Goal: Task Accomplishment & Management: Manage account settings

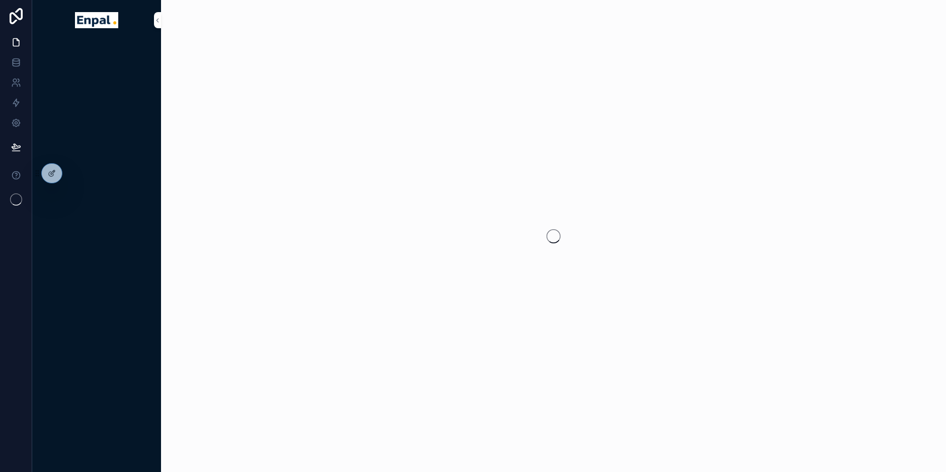
scroll to position [12, 0]
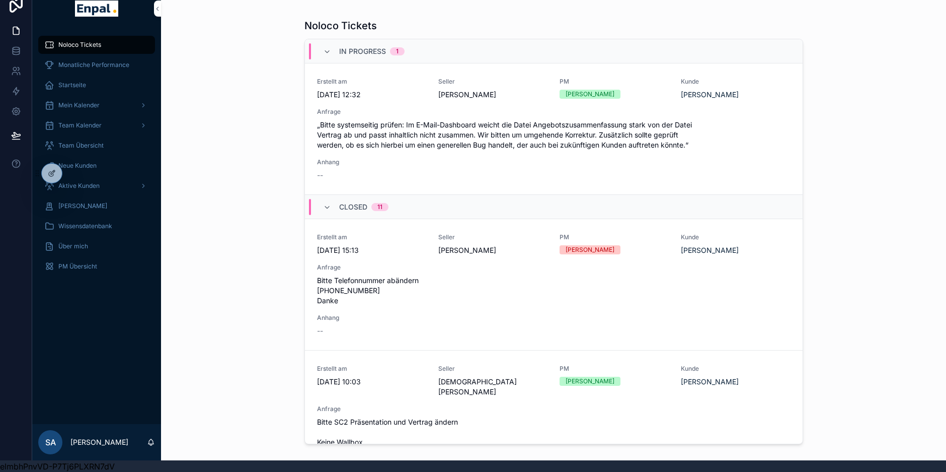
click at [0, 0] on icon at bounding box center [0, 0] width 0 height 0
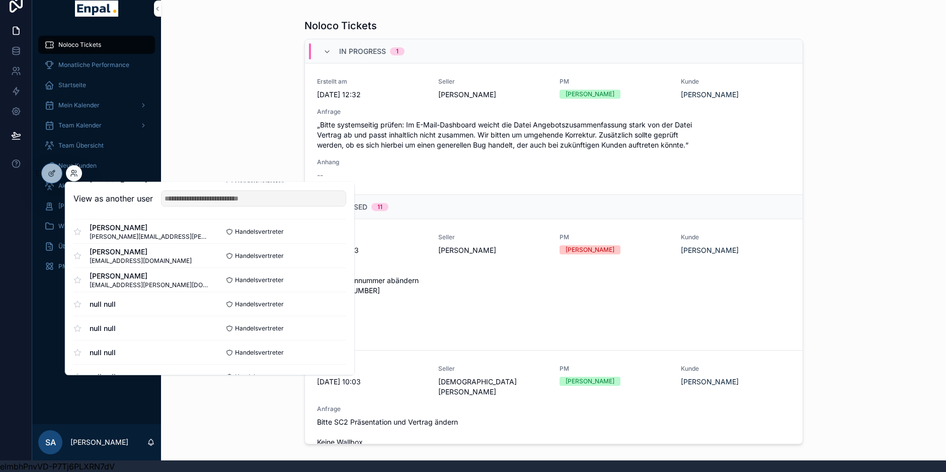
scroll to position [795, 0]
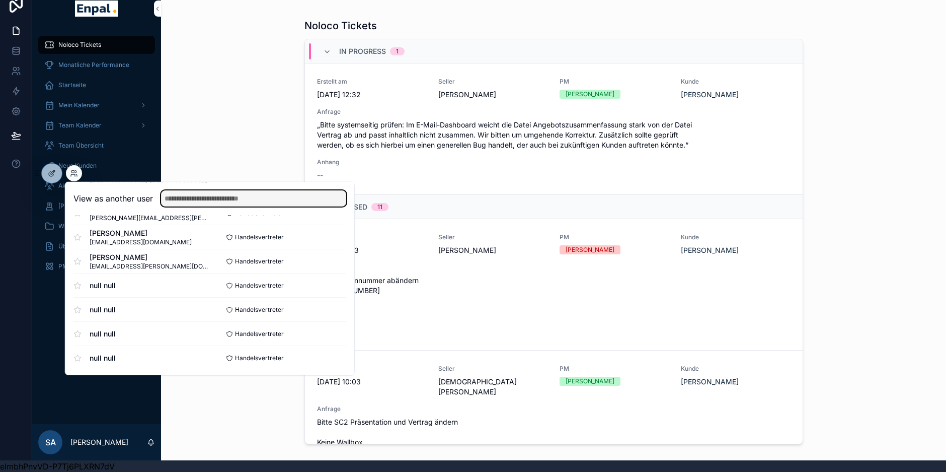
click at [262, 200] on input "text" at bounding box center [253, 198] width 185 height 16
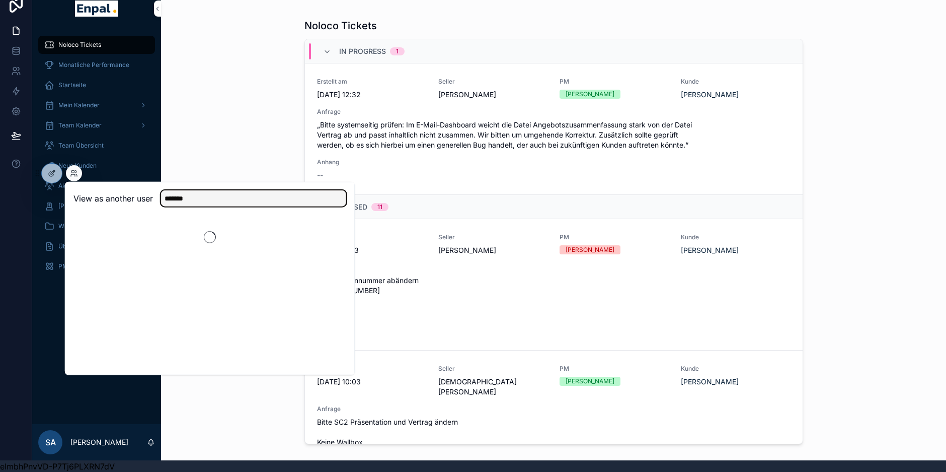
scroll to position [0, 0]
type input "*******"
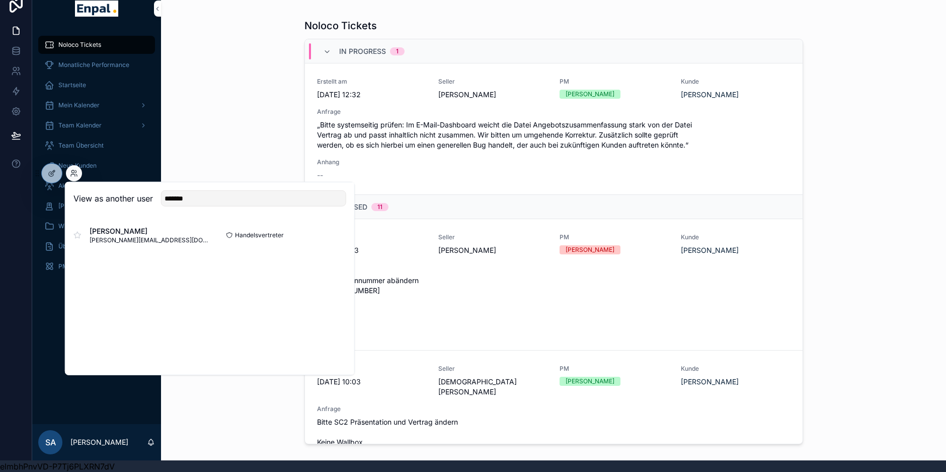
click at [0, 0] on button "Select" at bounding box center [0, 0] width 0 height 0
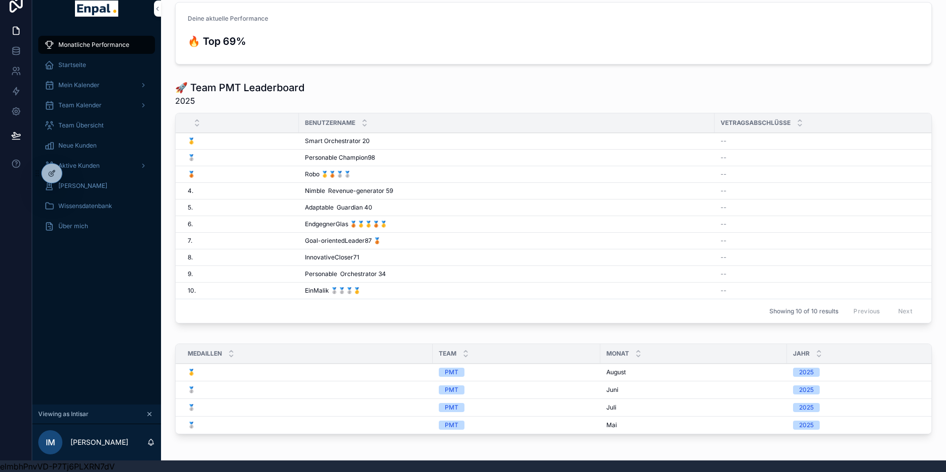
scroll to position [36, 0]
click at [93, 164] on span "Aktive Kunden" at bounding box center [78, 166] width 41 height 8
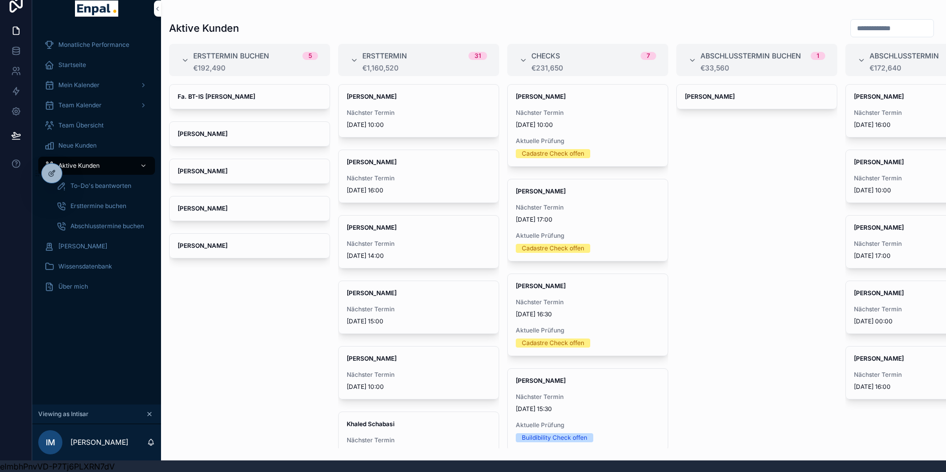
click at [225, 98] on strong "Fa. BT-IS [PERSON_NAME]" at bounding box center [217, 97] width 78 height 8
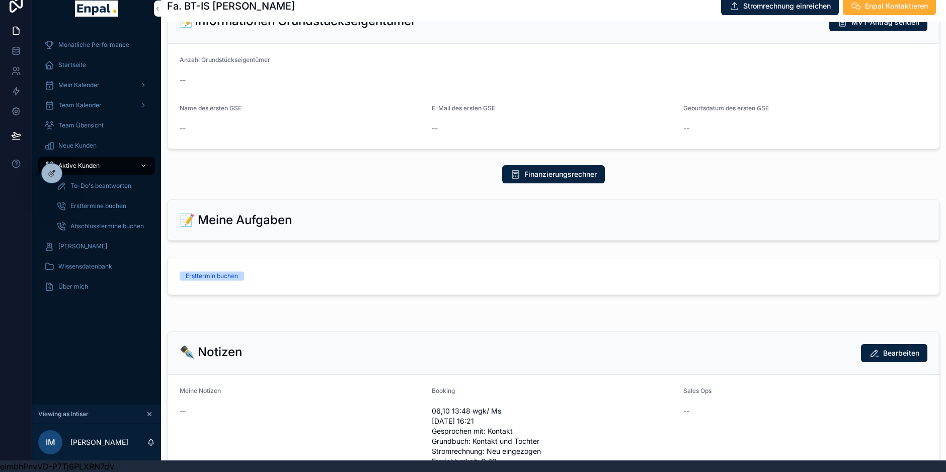
scroll to position [477, 0]
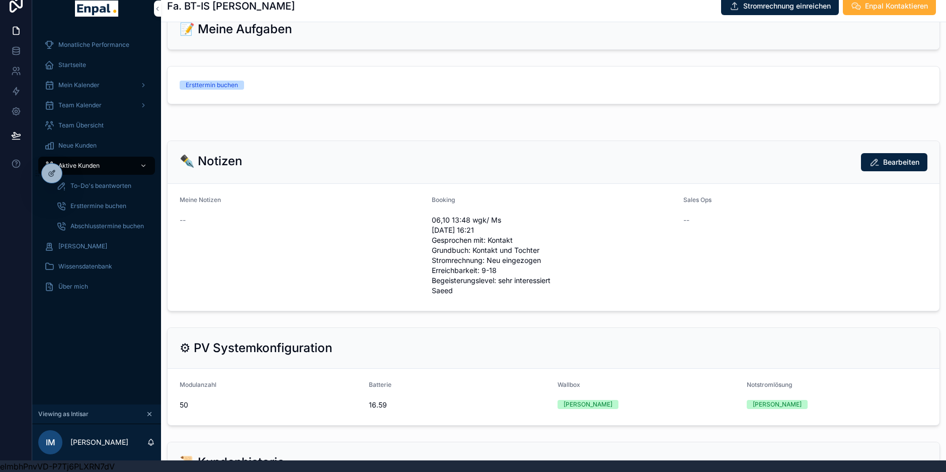
click at [254, 104] on link "Ersttermin buchen" at bounding box center [554, 84] width 772 height 37
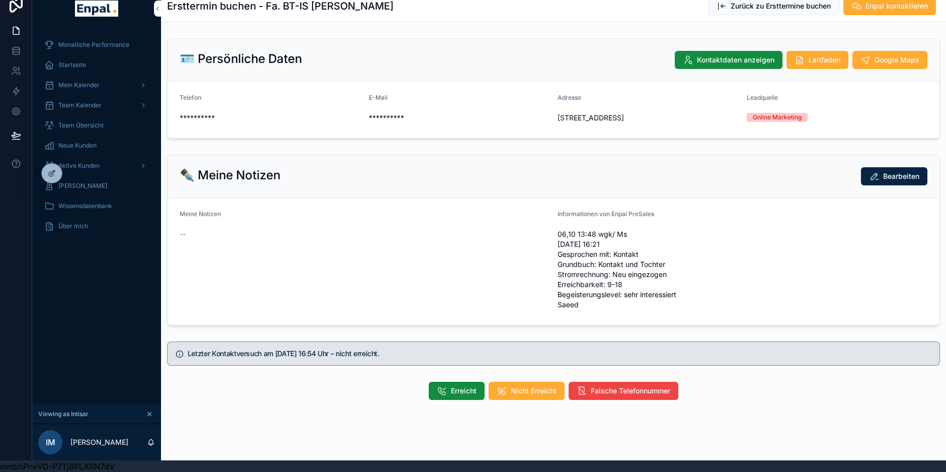
scroll to position [46, 0]
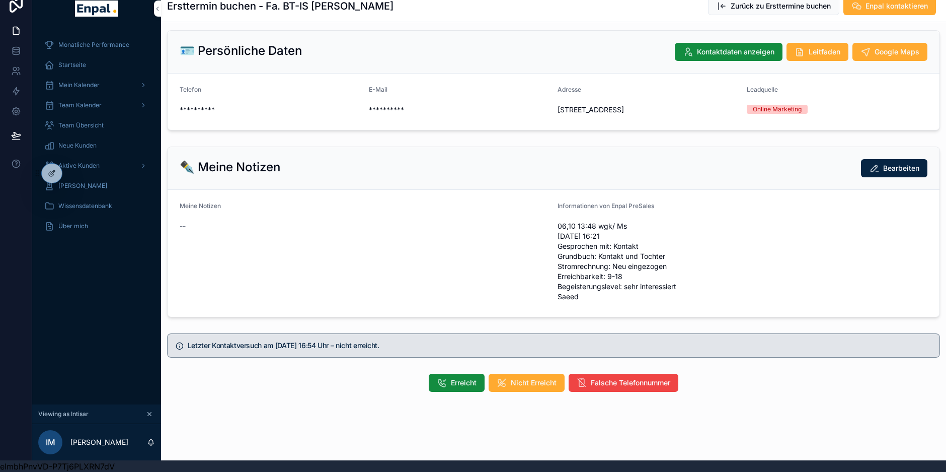
click at [434, 379] on button "Erreicht" at bounding box center [457, 383] width 56 height 18
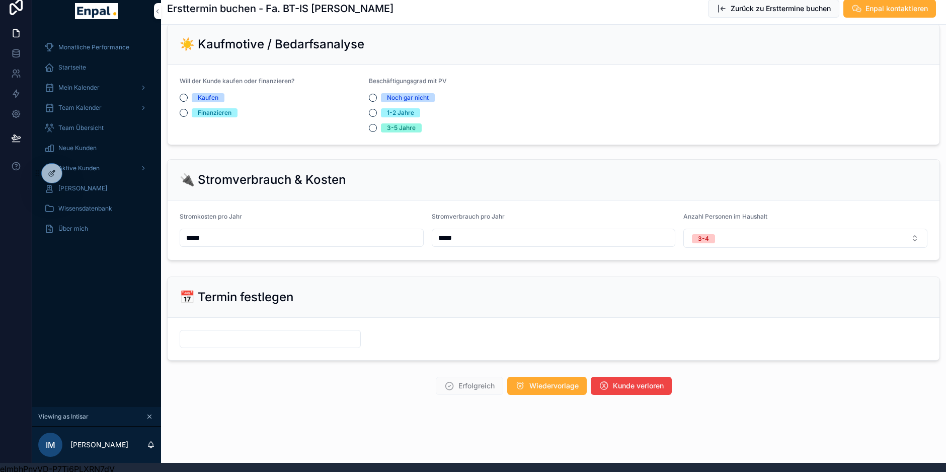
scroll to position [769, 0]
click at [262, 339] on input "scrollable content" at bounding box center [270, 338] width 180 height 14
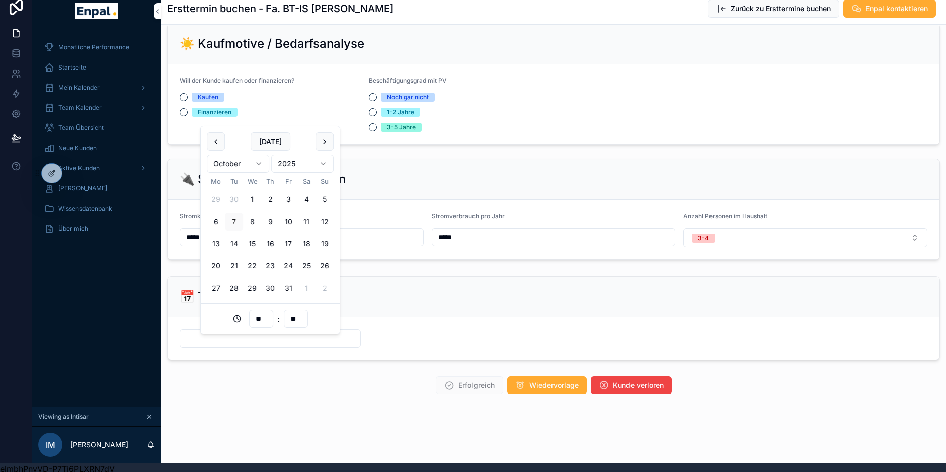
click at [268, 382] on div "Erfolgreich Wiedervorlage Kunde verloren" at bounding box center [554, 385] width 580 height 18
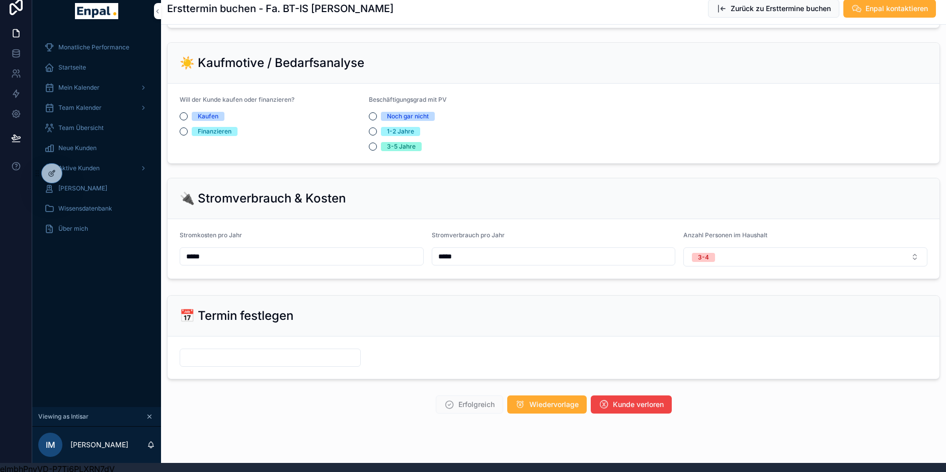
scroll to position [728, 0]
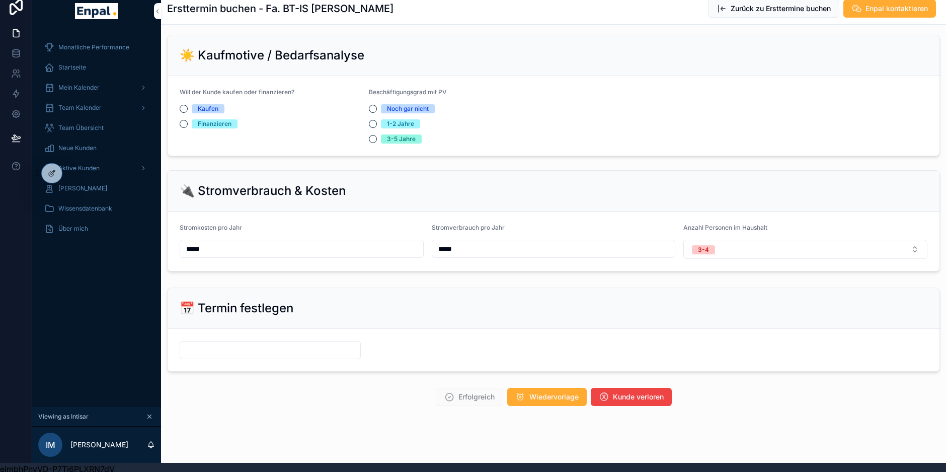
click at [261, 359] on div "scrollable content" at bounding box center [270, 350] width 181 height 18
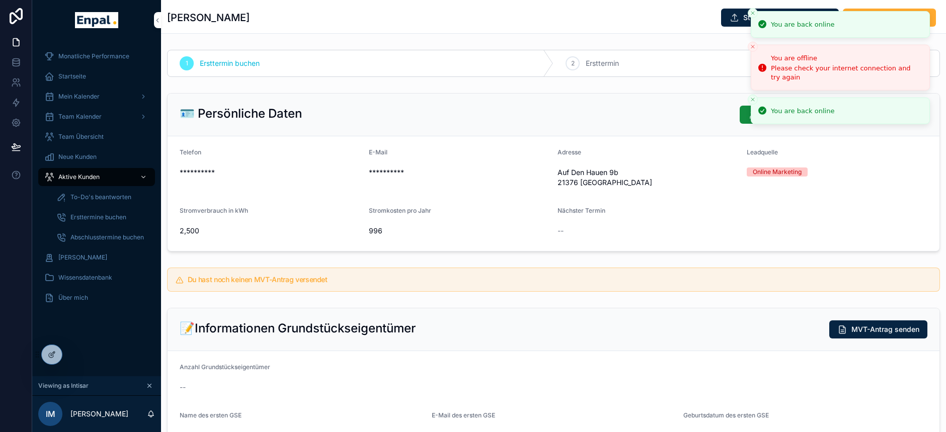
click at [752, 13] on icon "Close toast" at bounding box center [753, 13] width 6 height 6
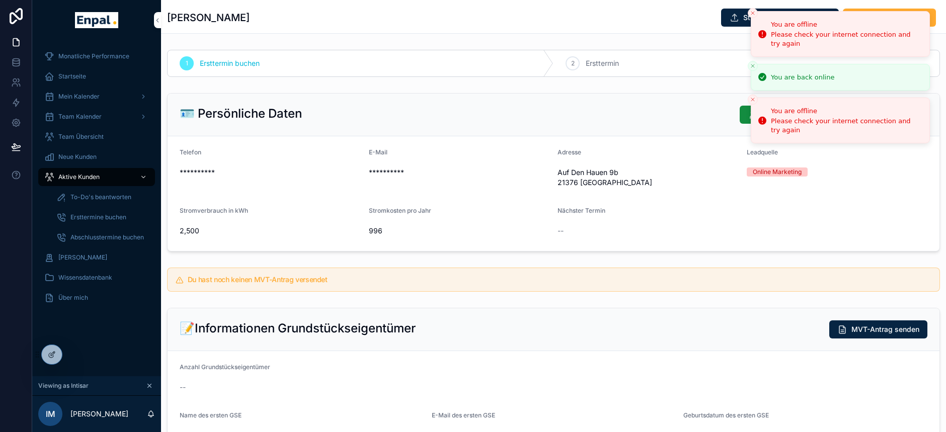
click at [751, 16] on button "Close toast" at bounding box center [753, 13] width 10 height 10
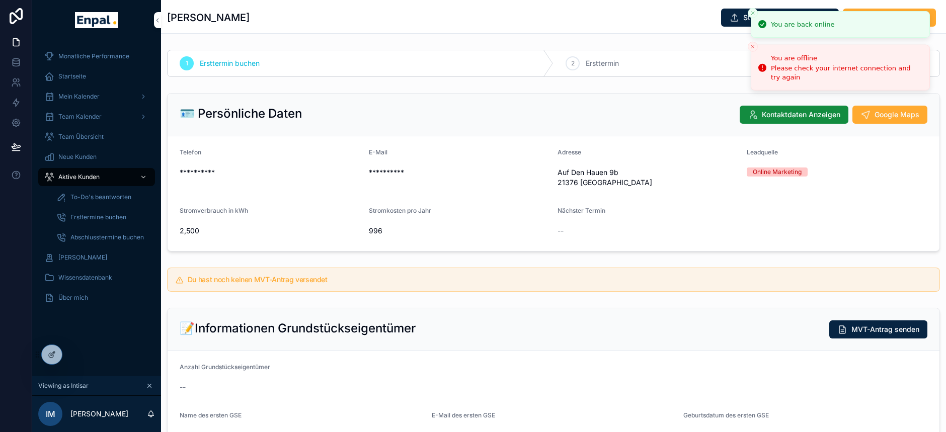
click at [752, 11] on icon "Close toast" at bounding box center [753, 13] width 6 height 6
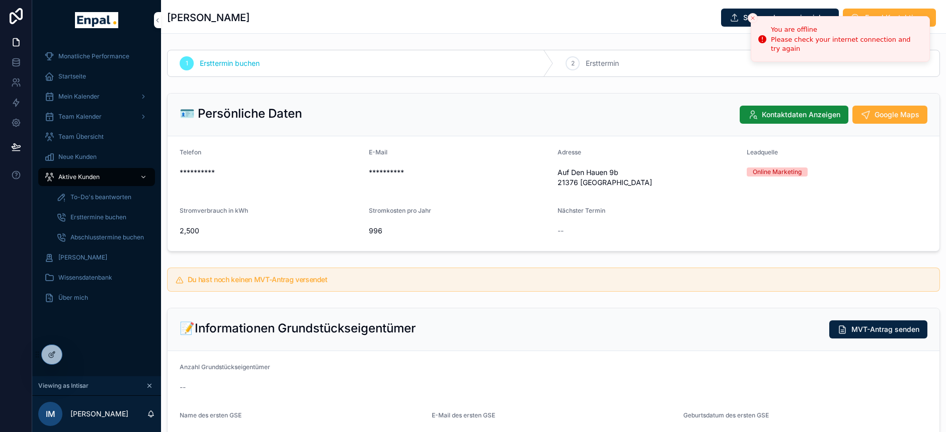
click at [751, 17] on icon "Close toast" at bounding box center [753, 18] width 6 height 6
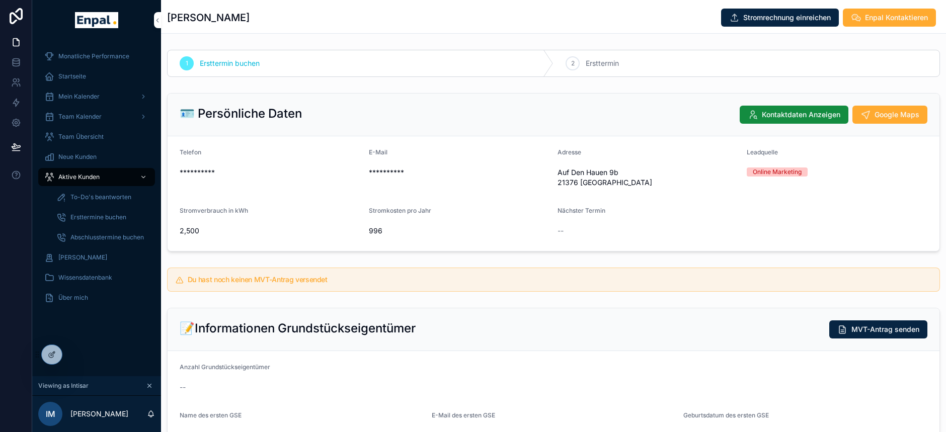
click at [84, 182] on div "Aktive Kunden" at bounding box center [96, 177] width 105 height 16
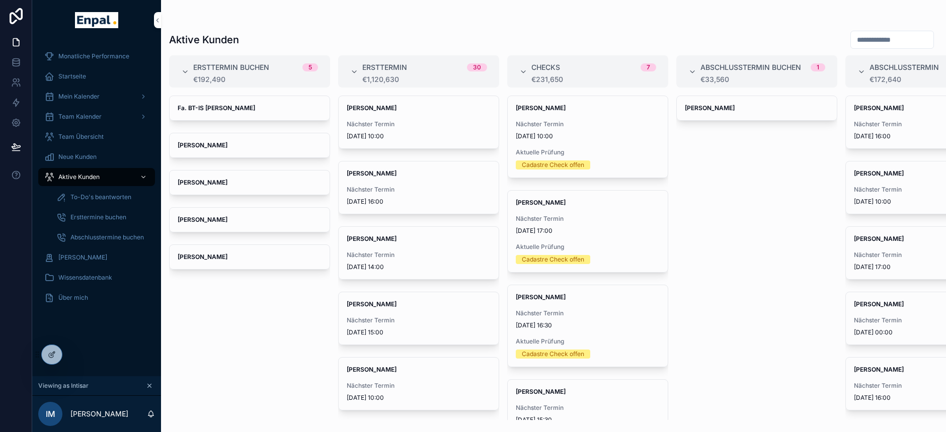
click at [432, 136] on span "[DATE] 10:00" at bounding box center [419, 136] width 144 height 8
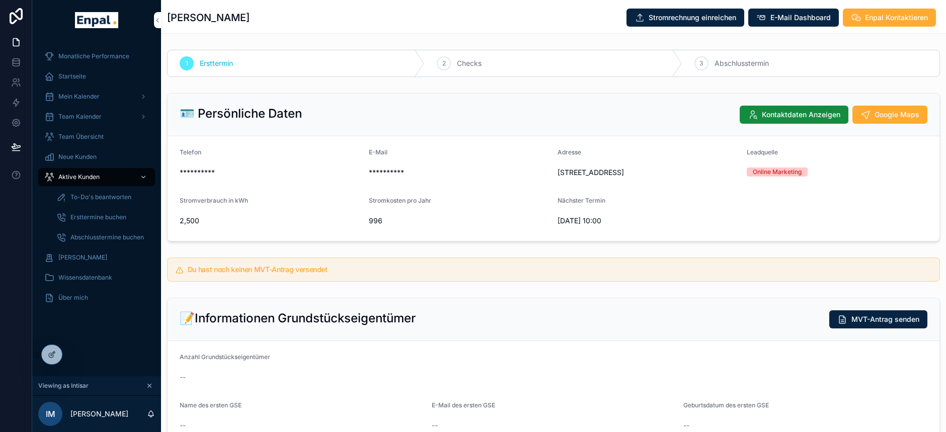
click at [788, 17] on span "E-Mail Dashboard" at bounding box center [801, 18] width 60 height 10
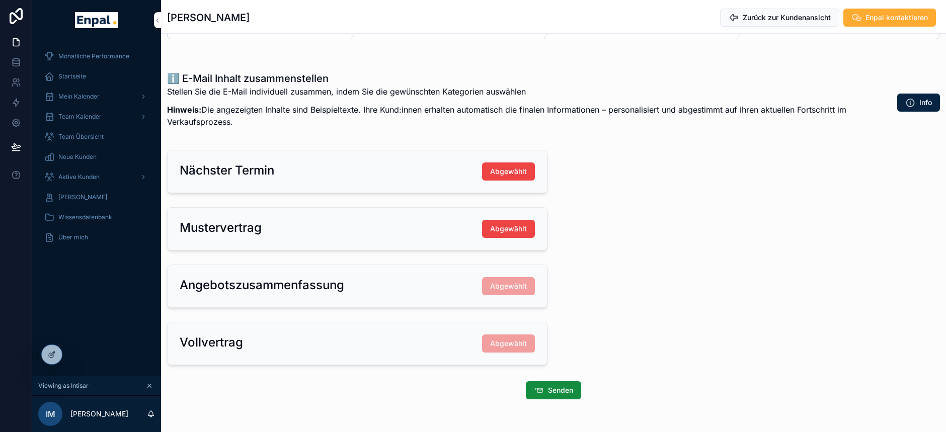
scroll to position [2, 0]
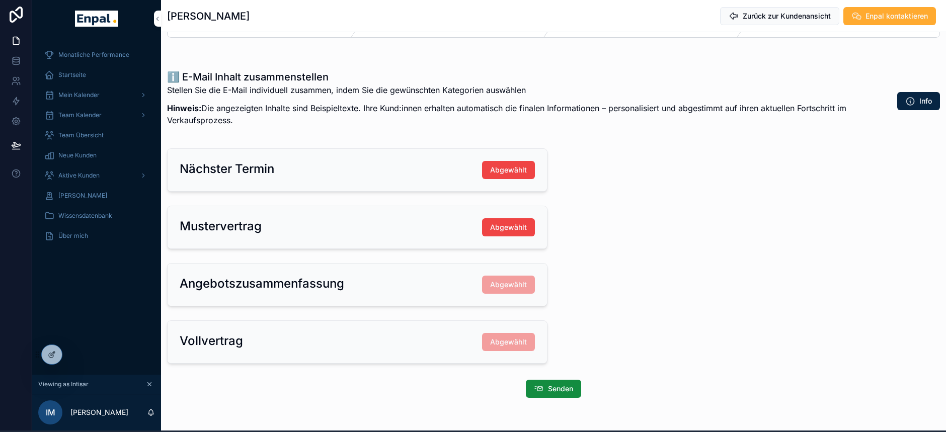
click at [501, 168] on span "Abgewählt" at bounding box center [508, 170] width 37 height 10
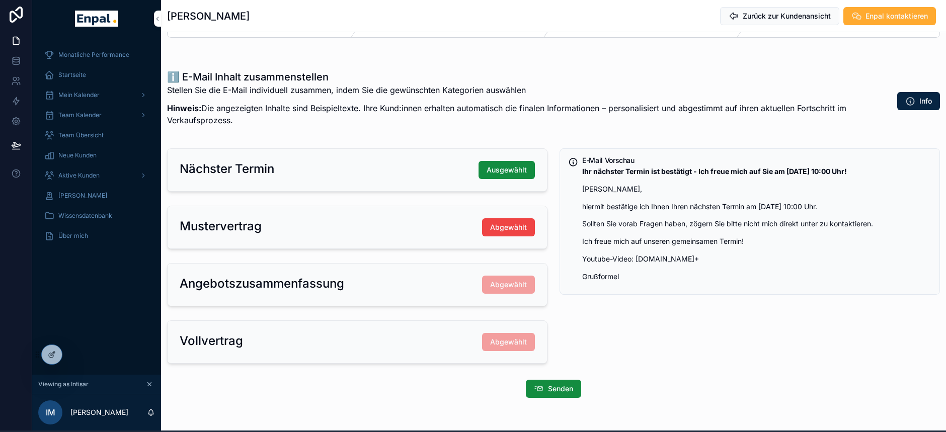
click at [507, 228] on span "Abgewählt" at bounding box center [508, 227] width 37 height 10
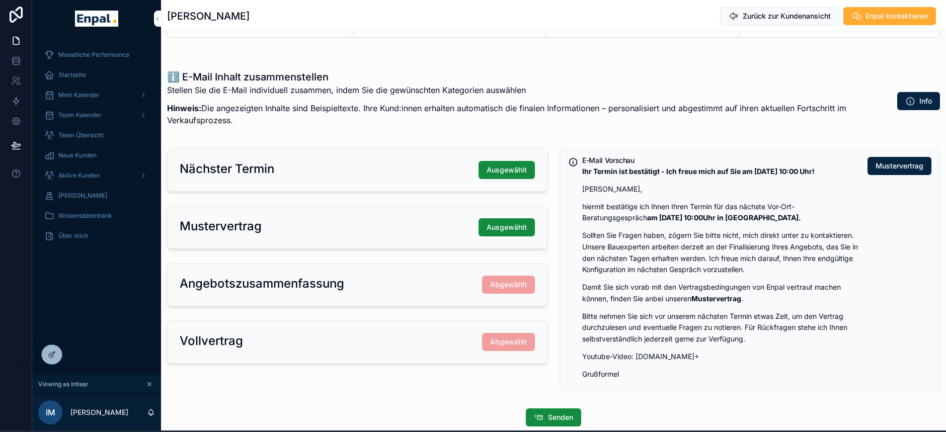
click at [74, 173] on span "Aktive Kunden" at bounding box center [78, 176] width 41 height 8
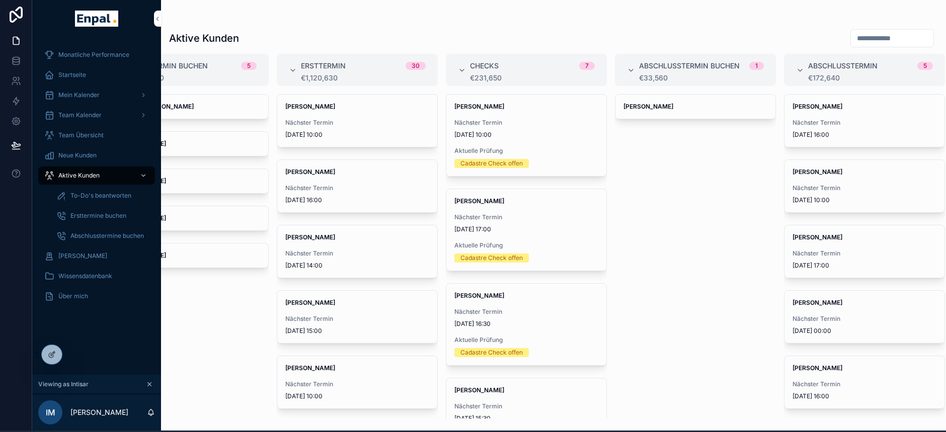
scroll to position [0, 65]
click at [79, 67] on div "Startseite" at bounding box center [96, 75] width 105 height 16
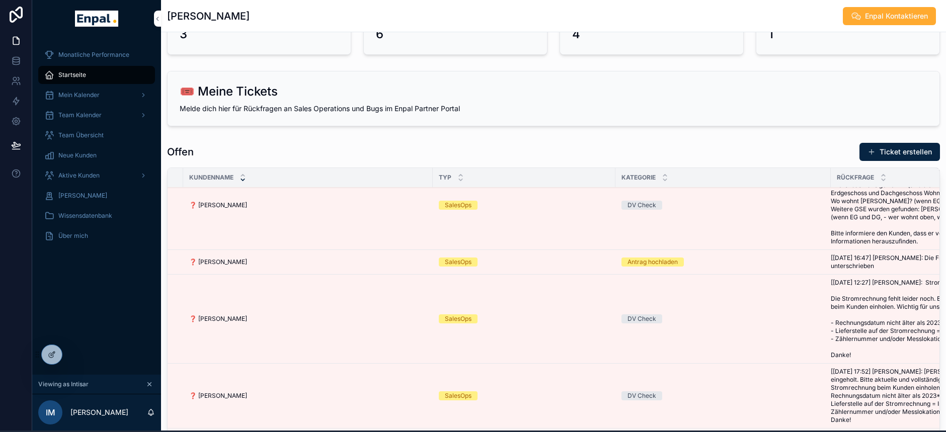
scroll to position [27, 397]
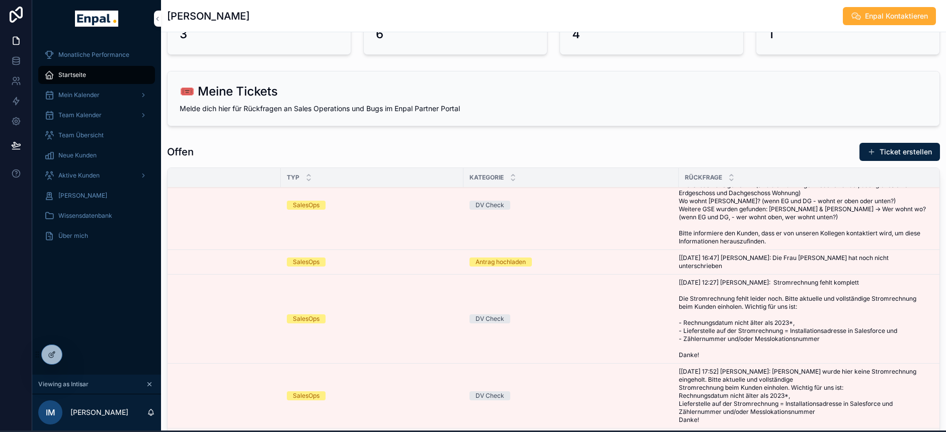
click at [702, 204] on span "[[DATE] 14:41] [PERSON_NAME]: Es wurden weitere Grundstückseigentümer gefunden.…" at bounding box center [803, 205] width 249 height 81
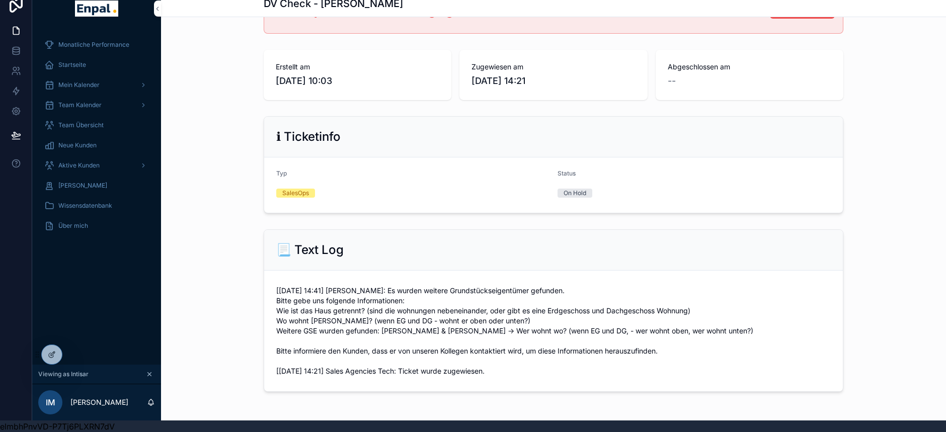
scroll to position [79, 0]
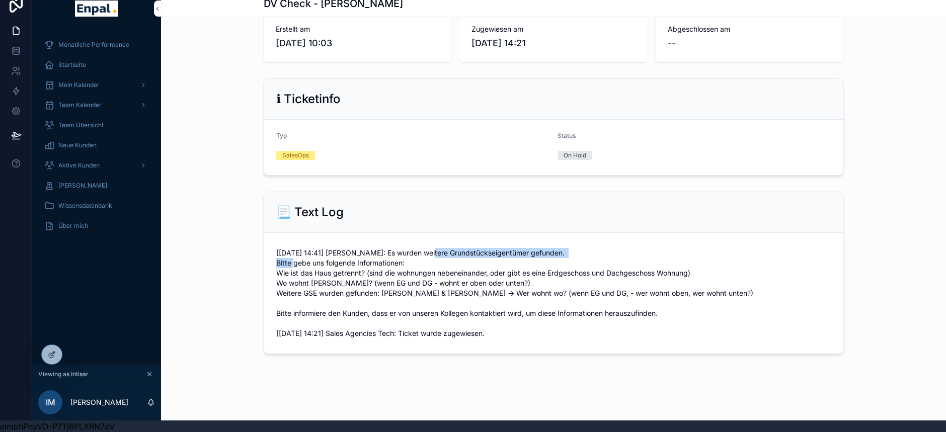
drag, startPoint x: 419, startPoint y: 250, endPoint x: 586, endPoint y: 254, distance: 167.2
click at [586, 254] on span "[[DATE] 14:41] [PERSON_NAME]: Es wurden weitere Grundstückseigentümer gefunden.…" at bounding box center [553, 293] width 555 height 91
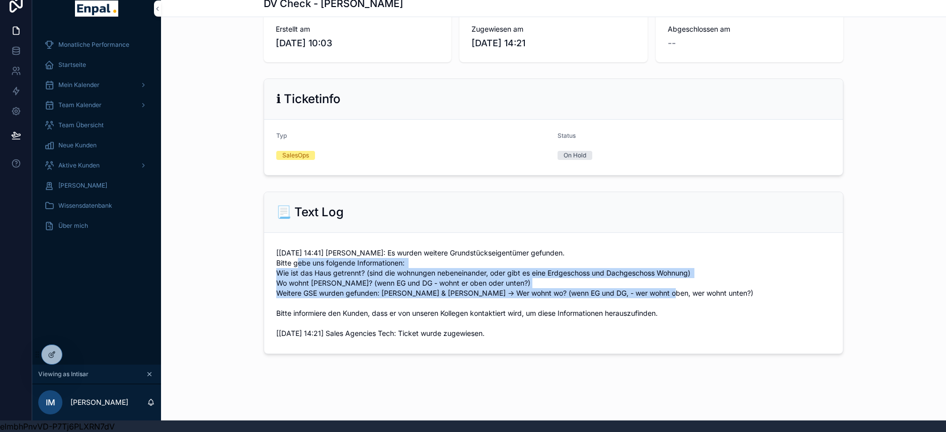
drag, startPoint x: 274, startPoint y: 262, endPoint x: 602, endPoint y: 292, distance: 328.6
click at [602, 292] on form "[[DATE] 14:41] [PERSON_NAME]: Es wurden weitere Grundstückseigentümer gefunden.…" at bounding box center [553, 293] width 579 height 121
click at [271, 272] on form "[[DATE] 14:41] [PERSON_NAME]: Es wurden weitere Grundstückseigentümer gefunden.…" at bounding box center [553, 293] width 579 height 121
